Goal: Browse casually: Explore the website without a specific task or goal

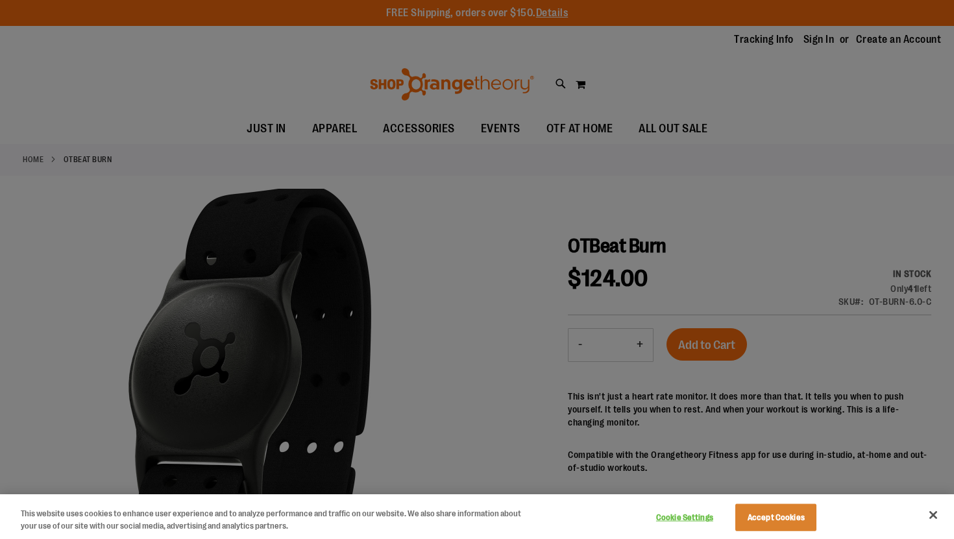
click at [434, 227] on div at bounding box center [477, 269] width 954 height 539
click at [675, 520] on button "Cookie Settings" at bounding box center [684, 518] width 81 height 26
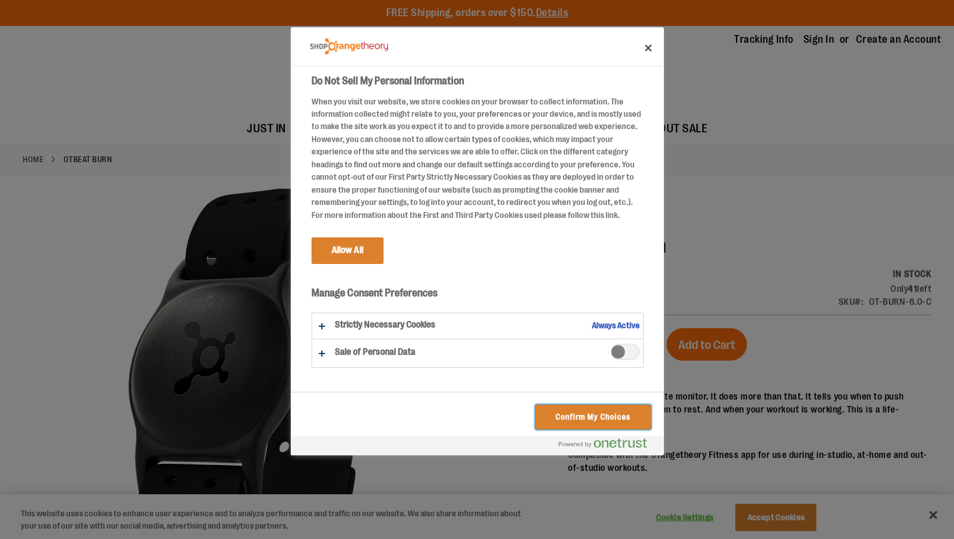
click at [583, 415] on button "Confirm My Choices" at bounding box center [592, 417] width 115 height 25
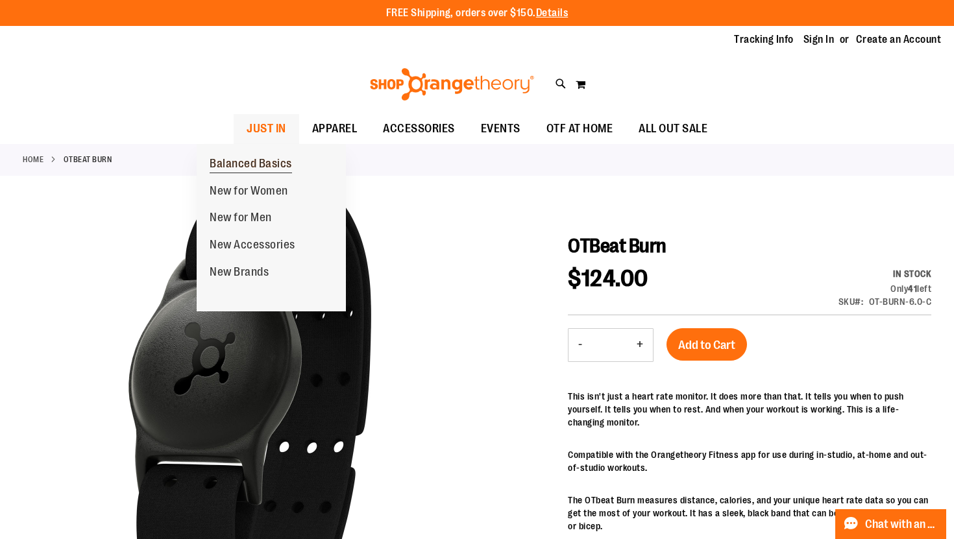
click at [246, 169] on span "Balanced Basics" at bounding box center [251, 165] width 82 height 16
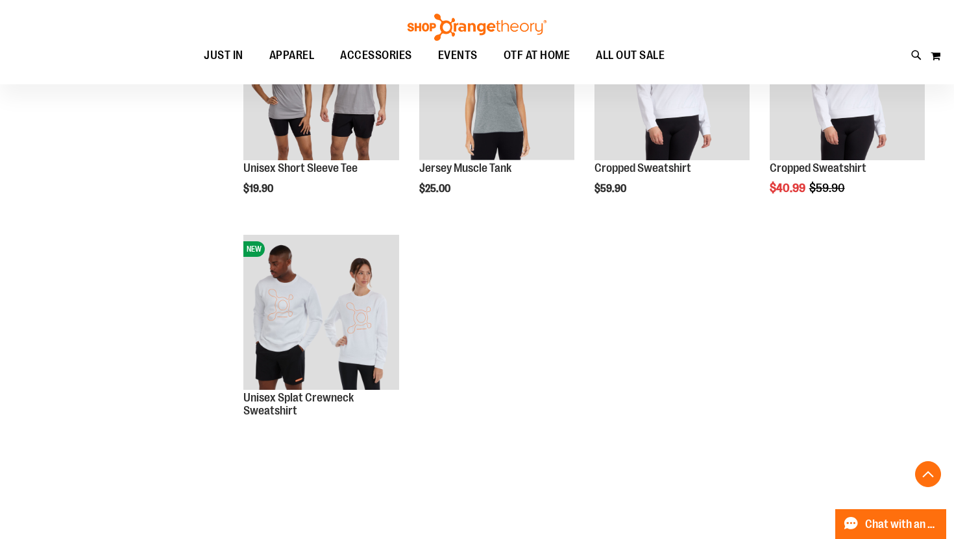
scroll to position [563, 0]
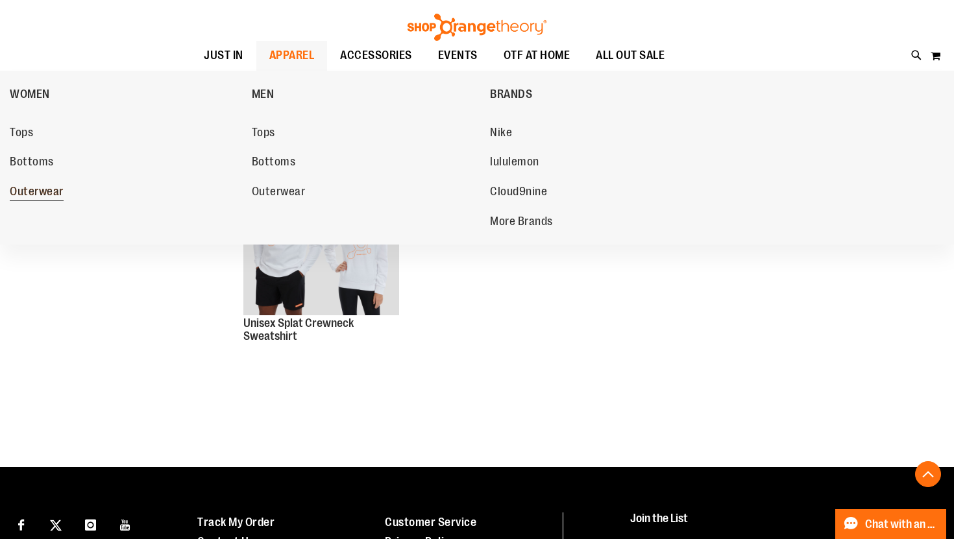
click at [33, 189] on span "Outerwear" at bounding box center [37, 193] width 54 height 16
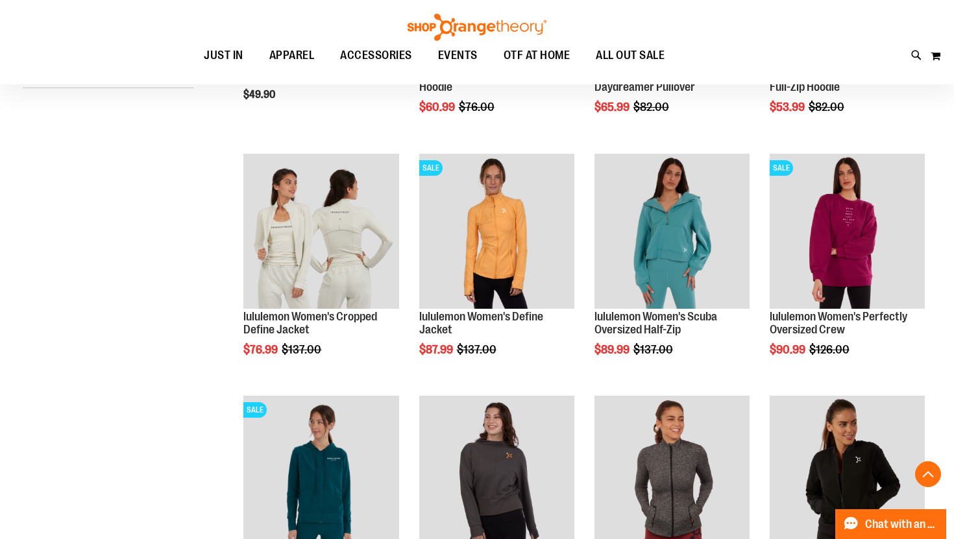
scroll to position [444, 0]
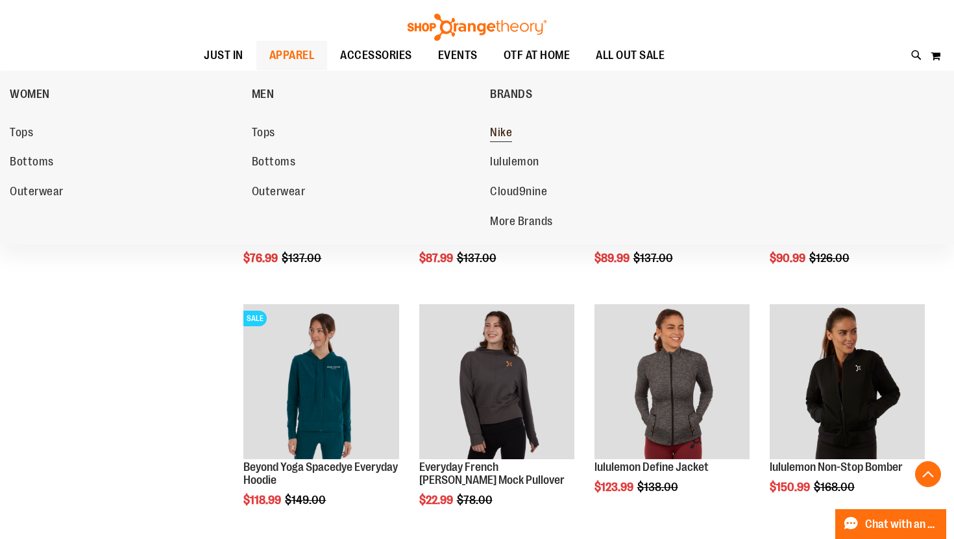
click at [505, 132] on span "Nike" at bounding box center [501, 134] width 22 height 16
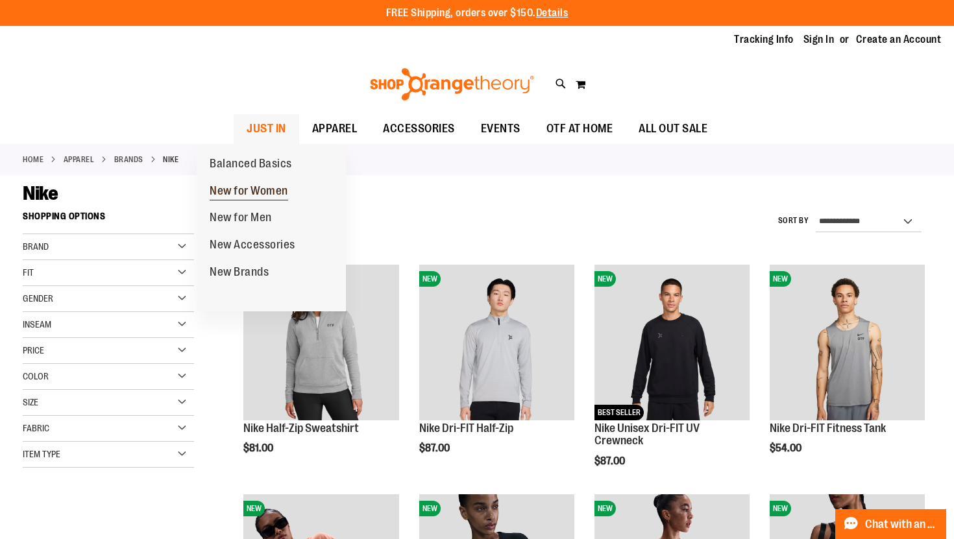
click at [257, 187] on span "New for Women" at bounding box center [249, 192] width 79 height 16
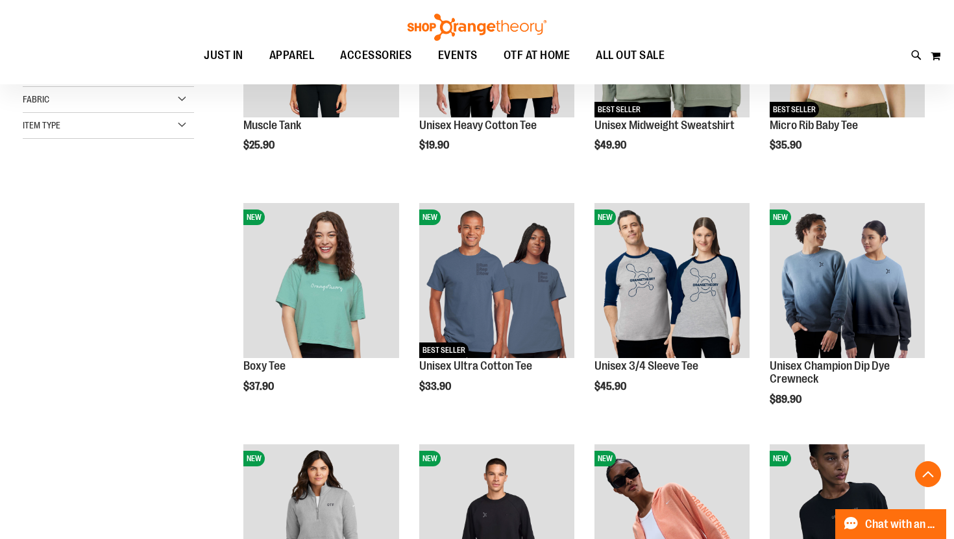
scroll to position [311, 0]
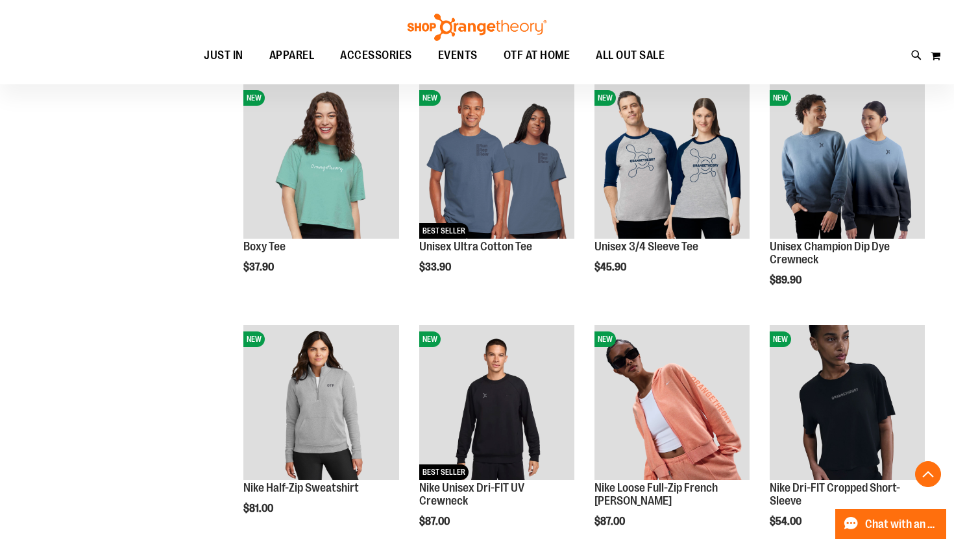
scroll to position [549, 0]
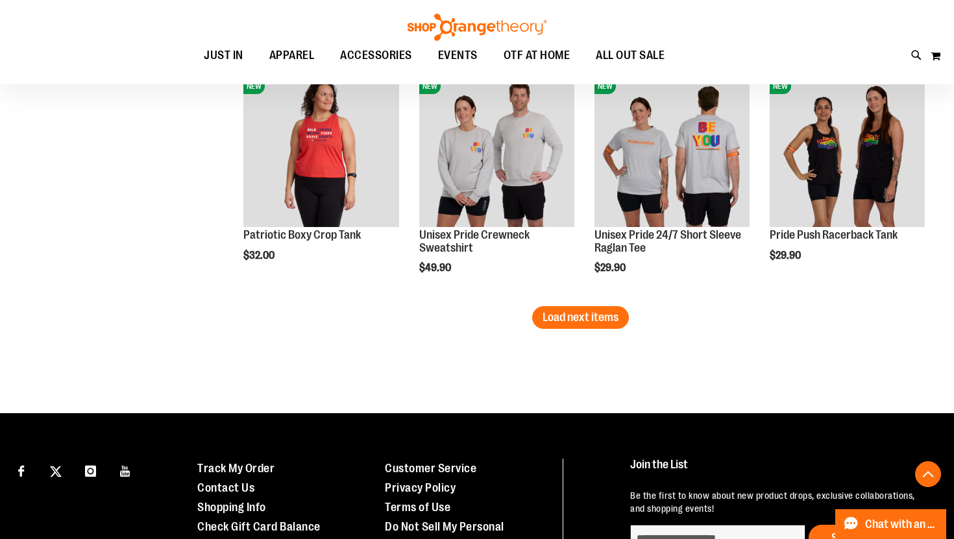
scroll to position [2109, 0]
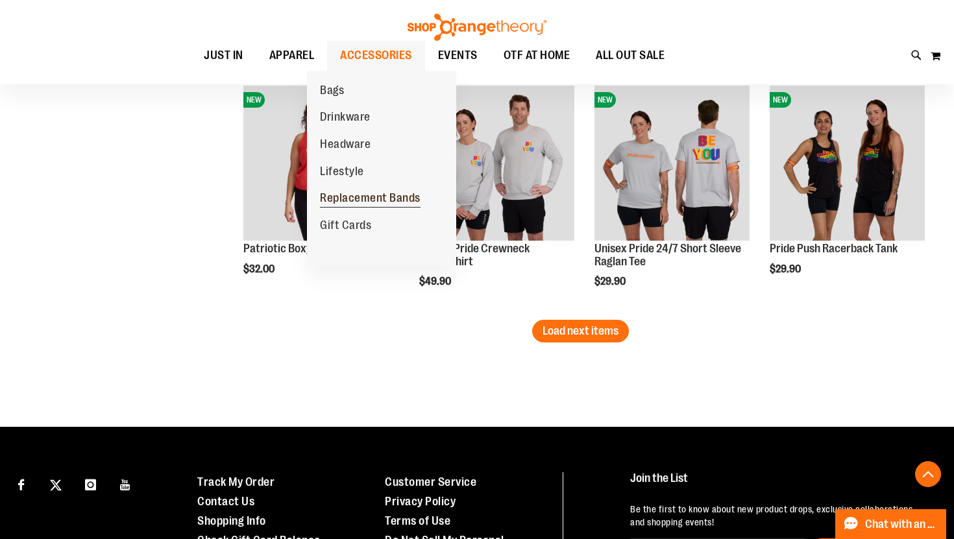
click at [346, 192] on span "Replacement Bands" at bounding box center [370, 199] width 101 height 16
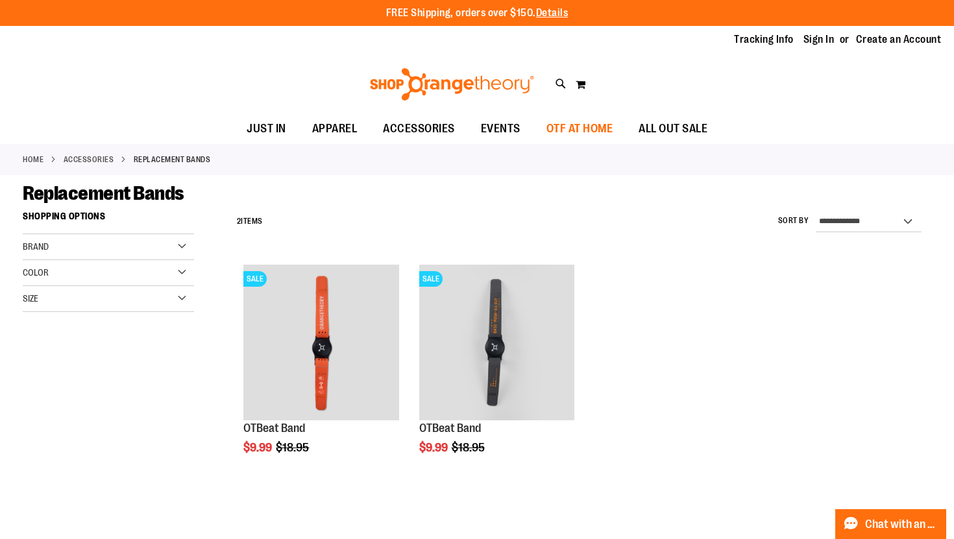
click at [578, 133] on span "OTF AT HOME" at bounding box center [579, 128] width 67 height 29
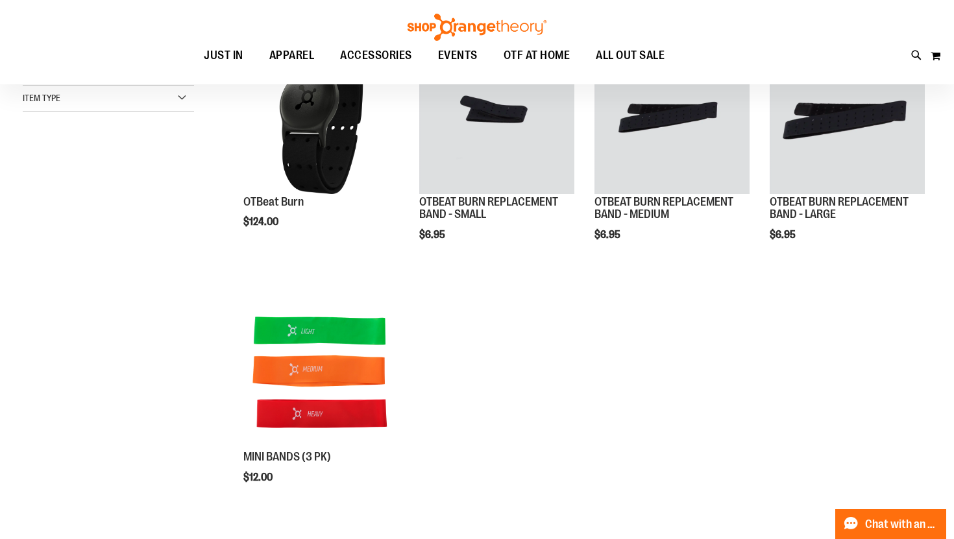
scroll to position [328, 0]
